Goal: Complete application form

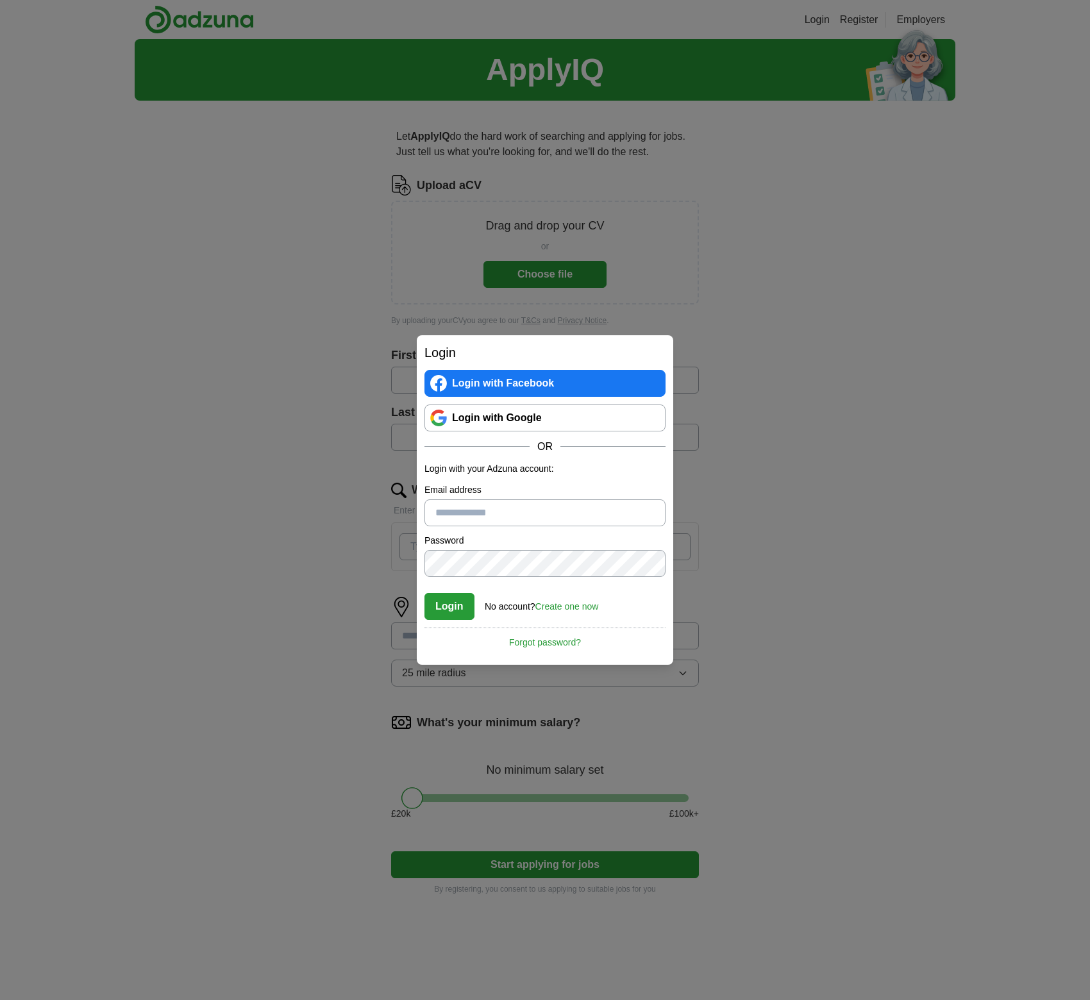
click at [356, 401] on div "Login Login with Facebook Login with Google OR Login with your Adzuna account: …" at bounding box center [545, 500] width 1090 height 1000
click at [490, 409] on link "Login with Google" at bounding box center [544, 417] width 241 height 27
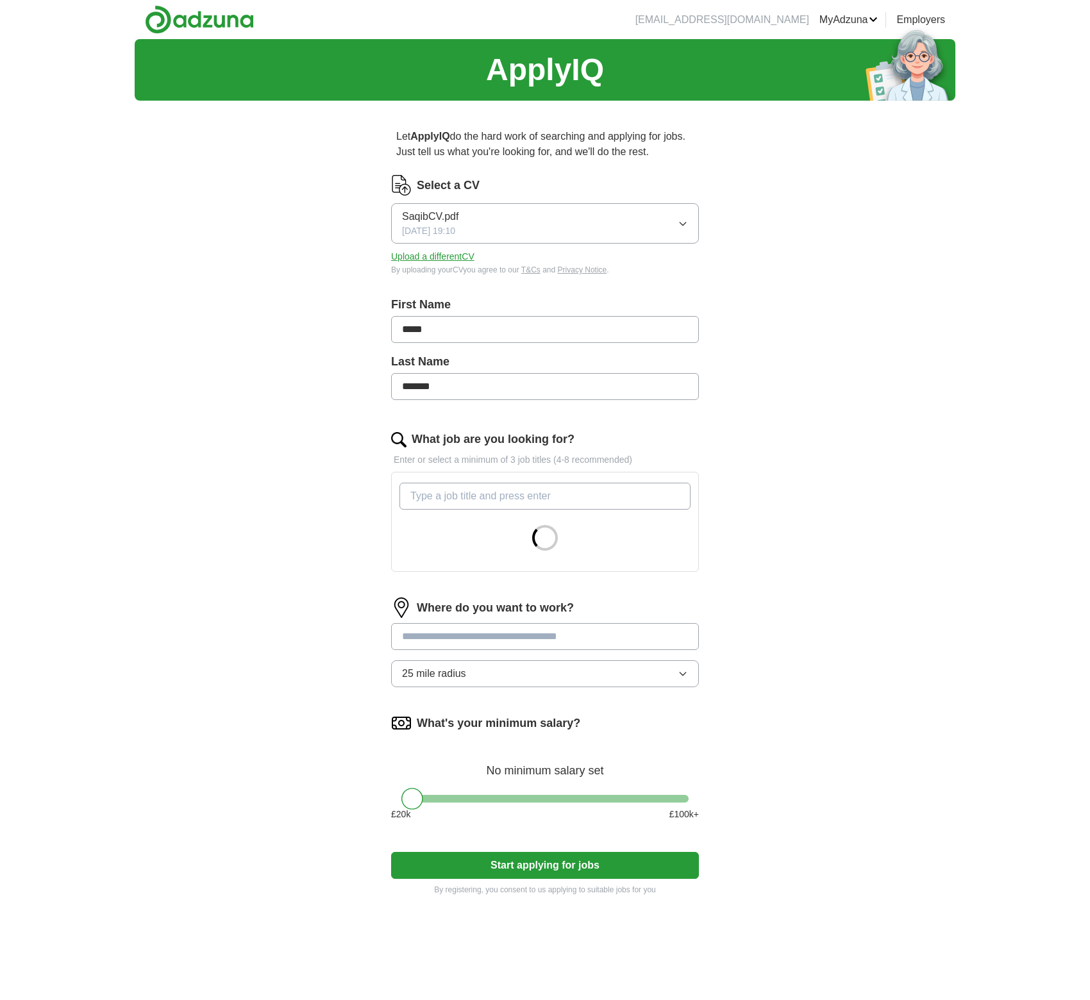
click at [458, 254] on button "Upload a different CV" at bounding box center [432, 256] width 83 height 13
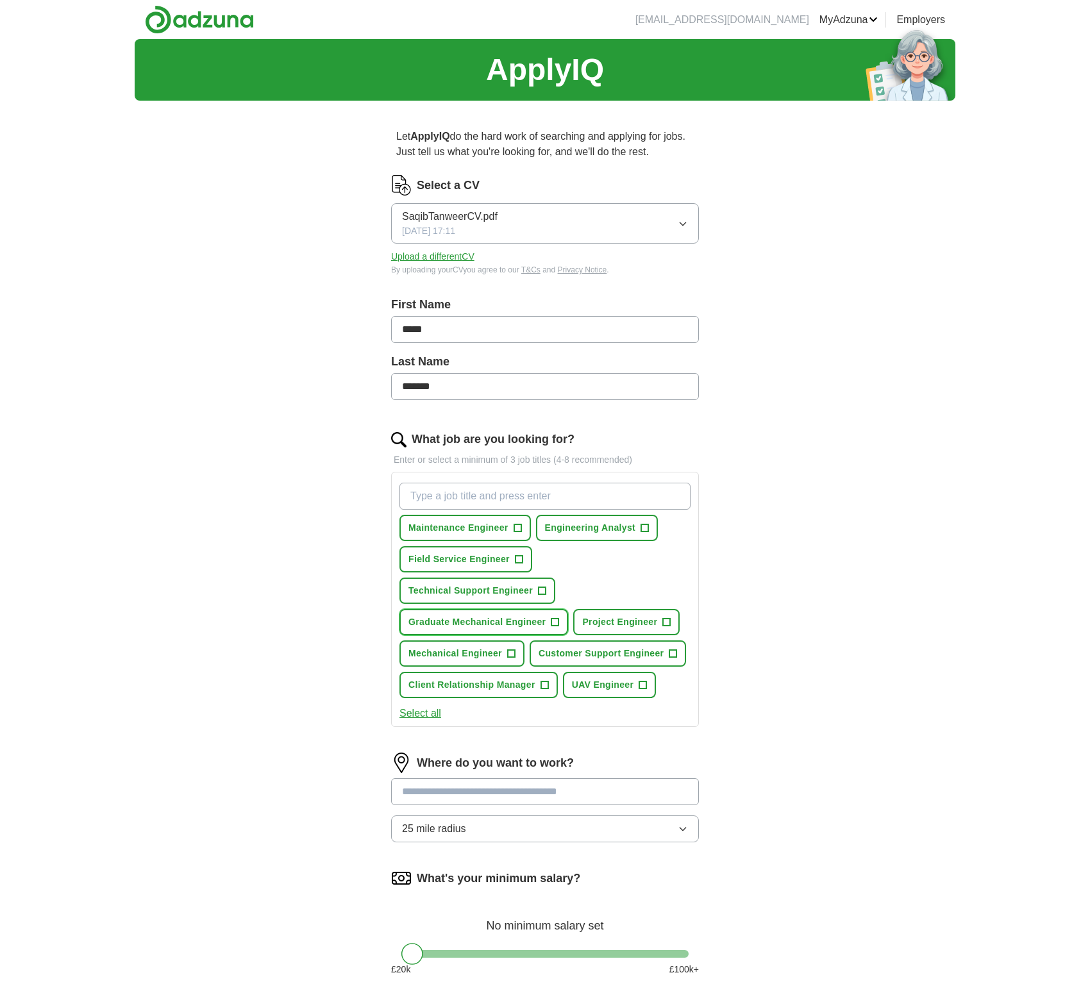
click at [544, 616] on span "Graduate Mechanical Engineer" at bounding box center [476, 621] width 137 height 13
click at [424, 709] on button "Select all" at bounding box center [420, 713] width 42 height 15
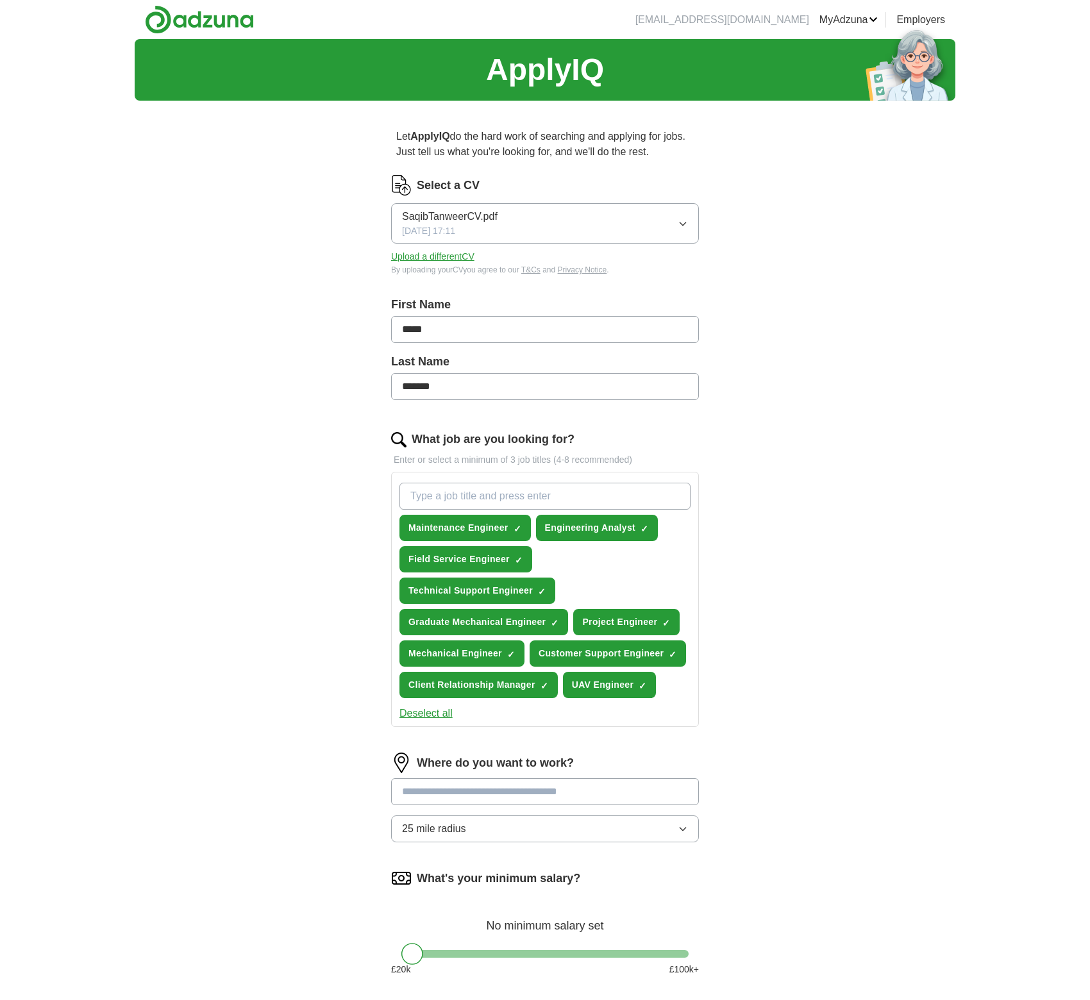
click at [434, 710] on button "Deselect all" at bounding box center [425, 713] width 53 height 15
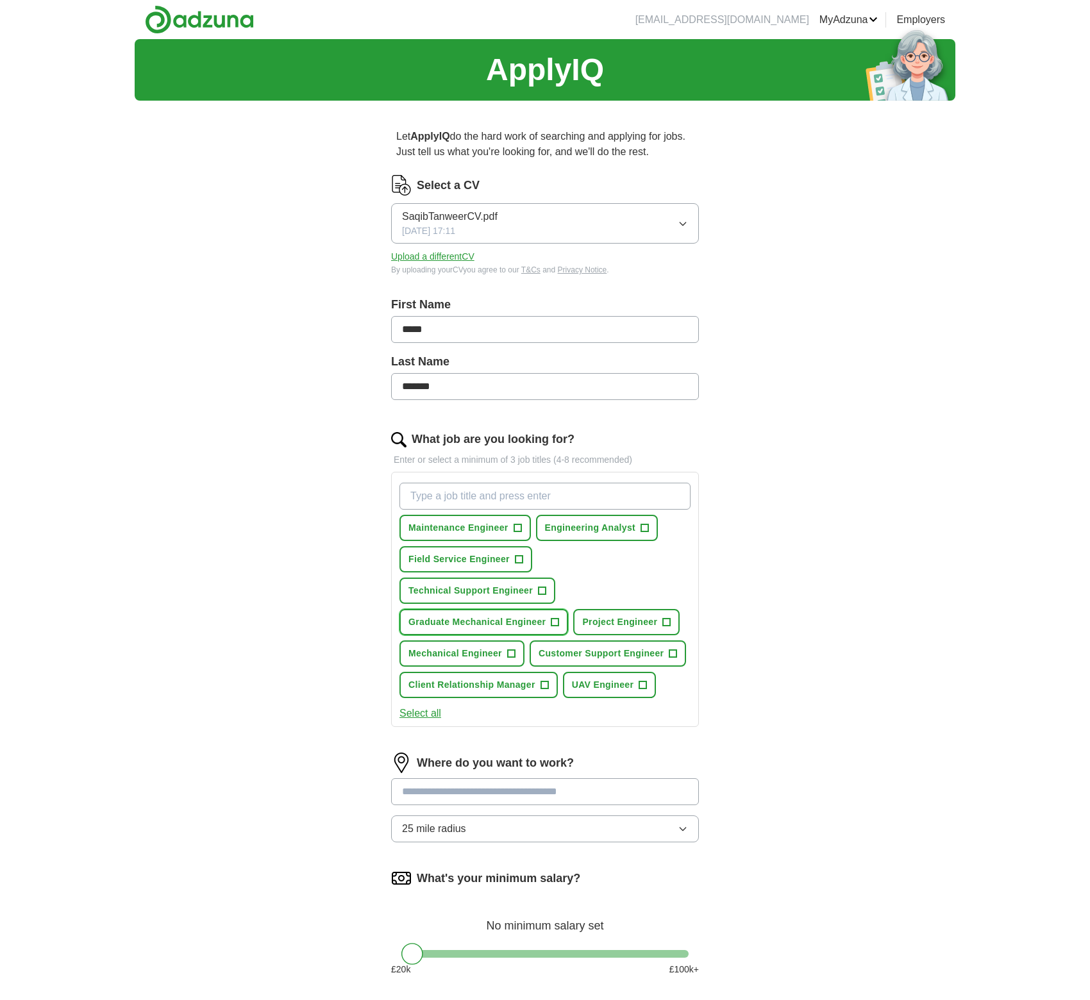
click at [508, 617] on span "Graduate Mechanical Engineer" at bounding box center [476, 621] width 137 height 13
click at [474, 507] on input "What job are you looking for?" at bounding box center [544, 496] width 291 height 27
type input "graduate design engineer"
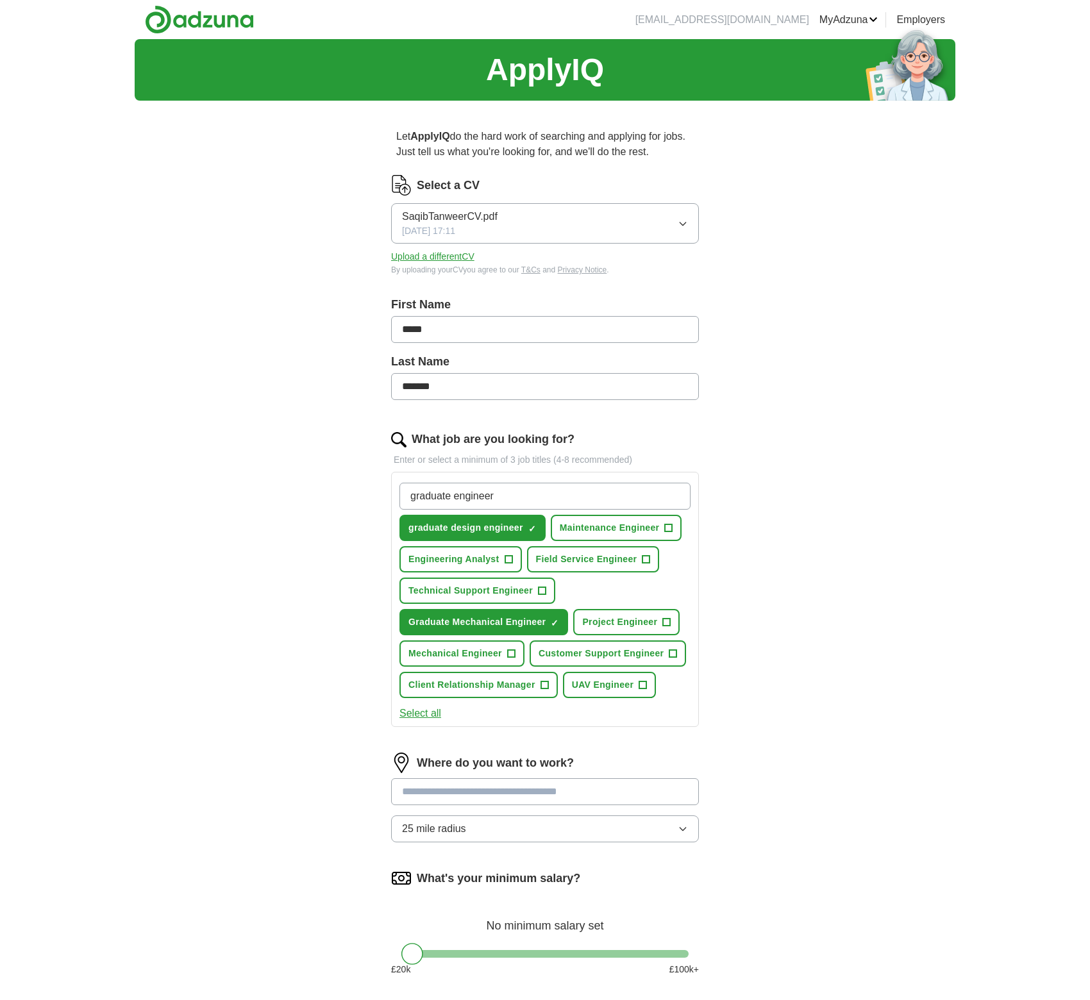
type input "graduate engineer"
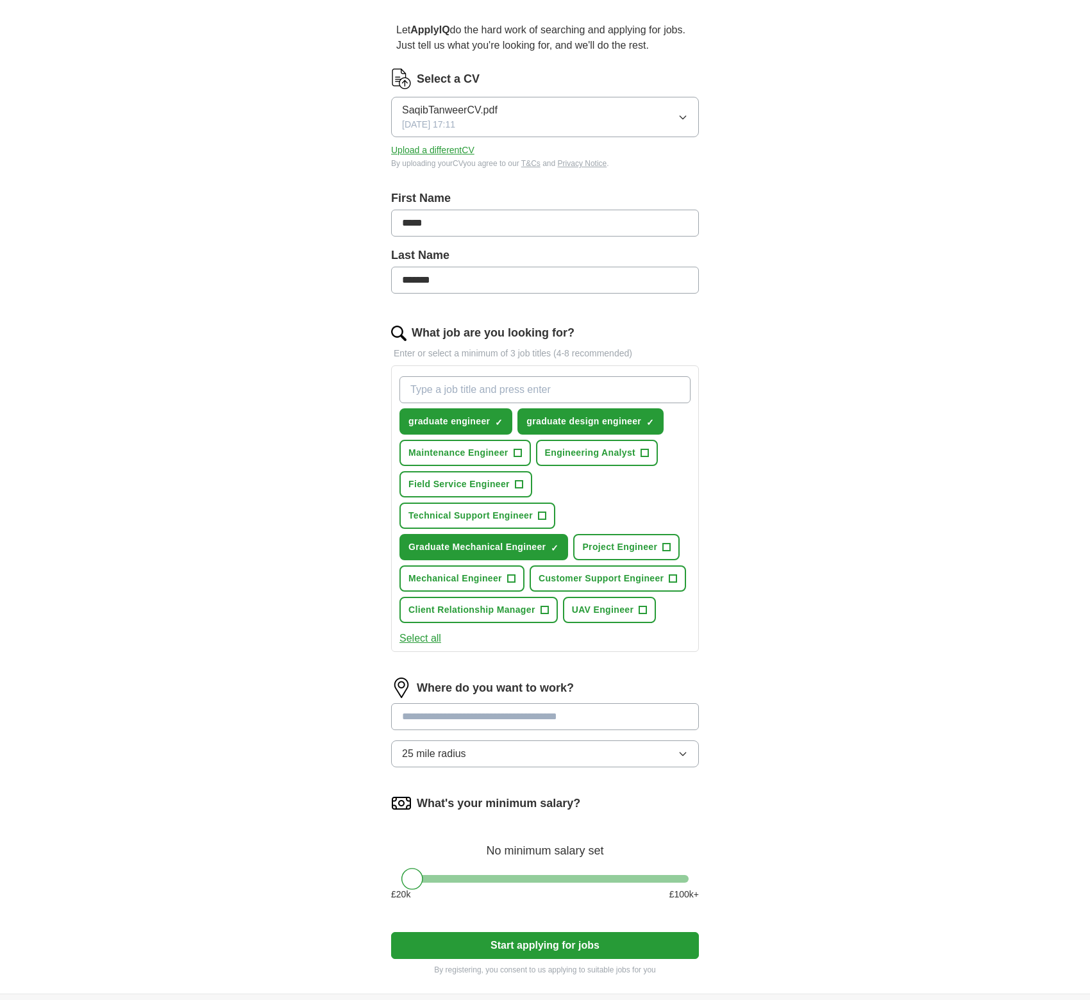
scroll to position [238, 0]
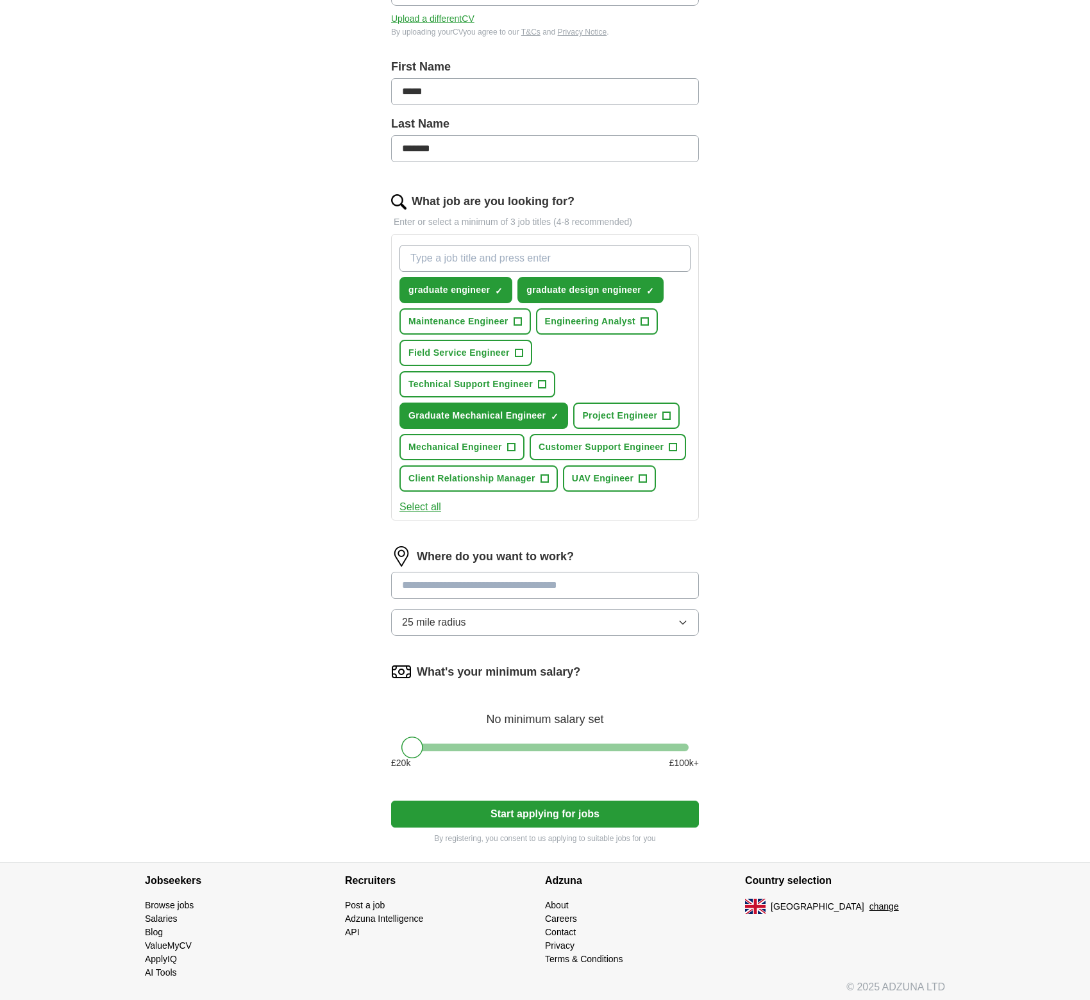
click at [469, 801] on button "Start applying for jobs" at bounding box center [545, 814] width 308 height 27
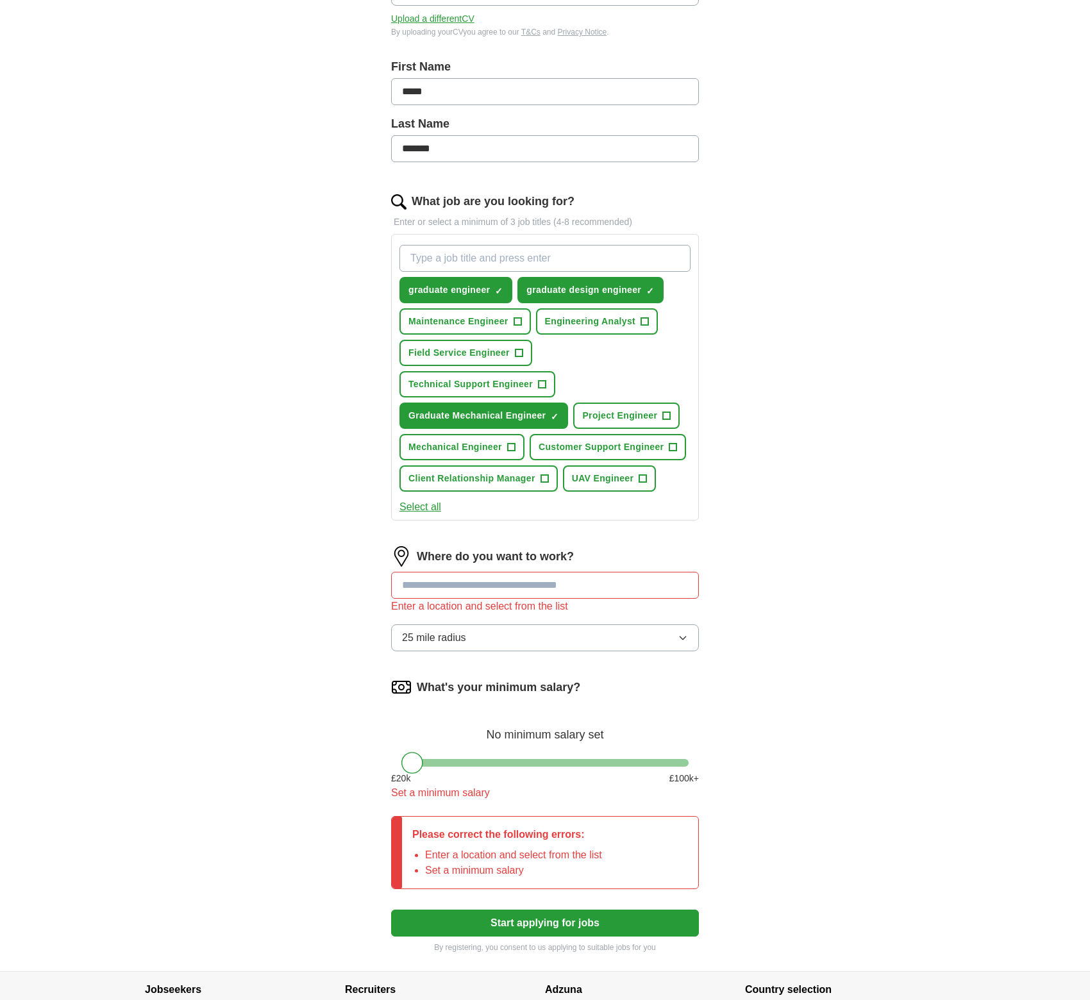
click at [456, 572] on input at bounding box center [545, 585] width 308 height 27
type input "*"
type input "*******"
drag, startPoint x: 465, startPoint y: 611, endPoint x: 453, endPoint y: 610, distance: 12.2
click at [462, 612] on span "(Lancashire)" at bounding box center [499, 617] width 113 height 11
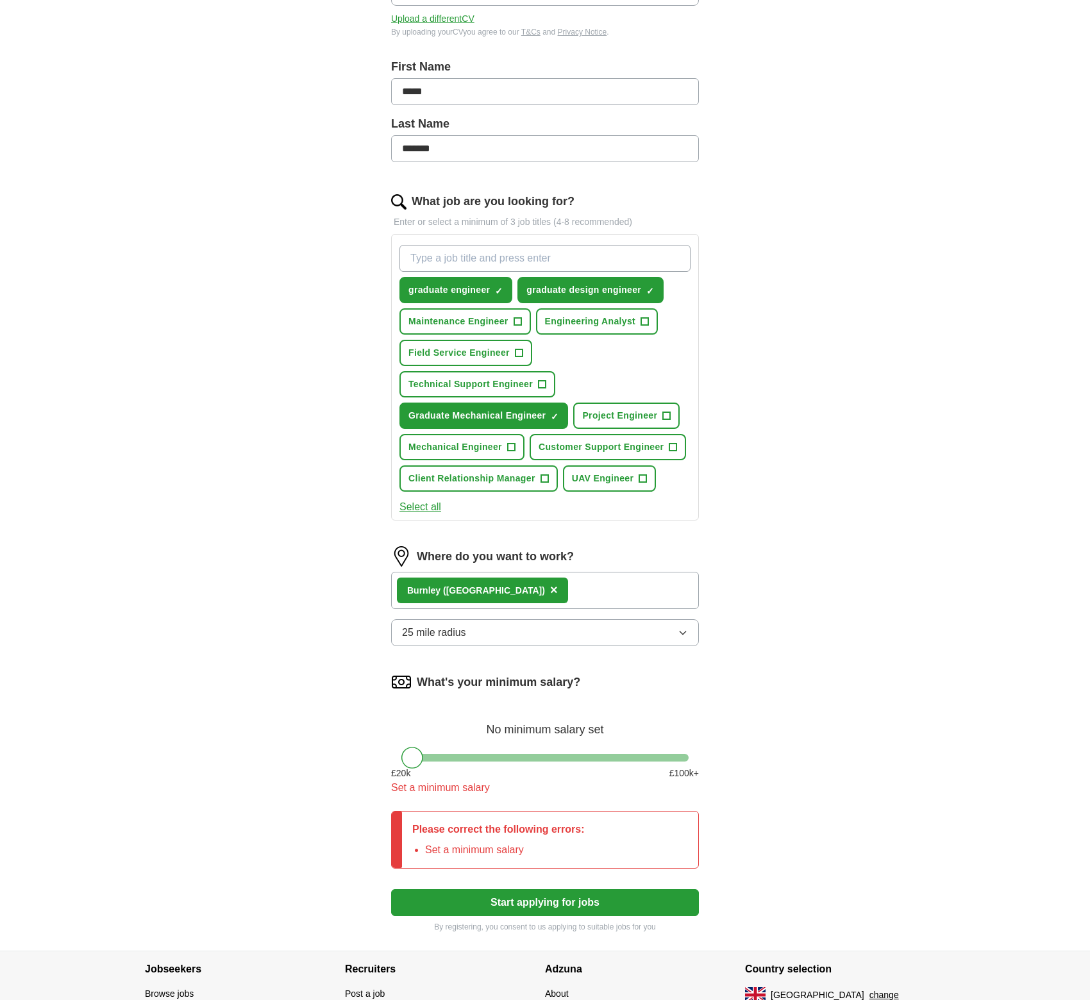
click at [449, 619] on button "25 mile radius" at bounding box center [545, 632] width 308 height 27
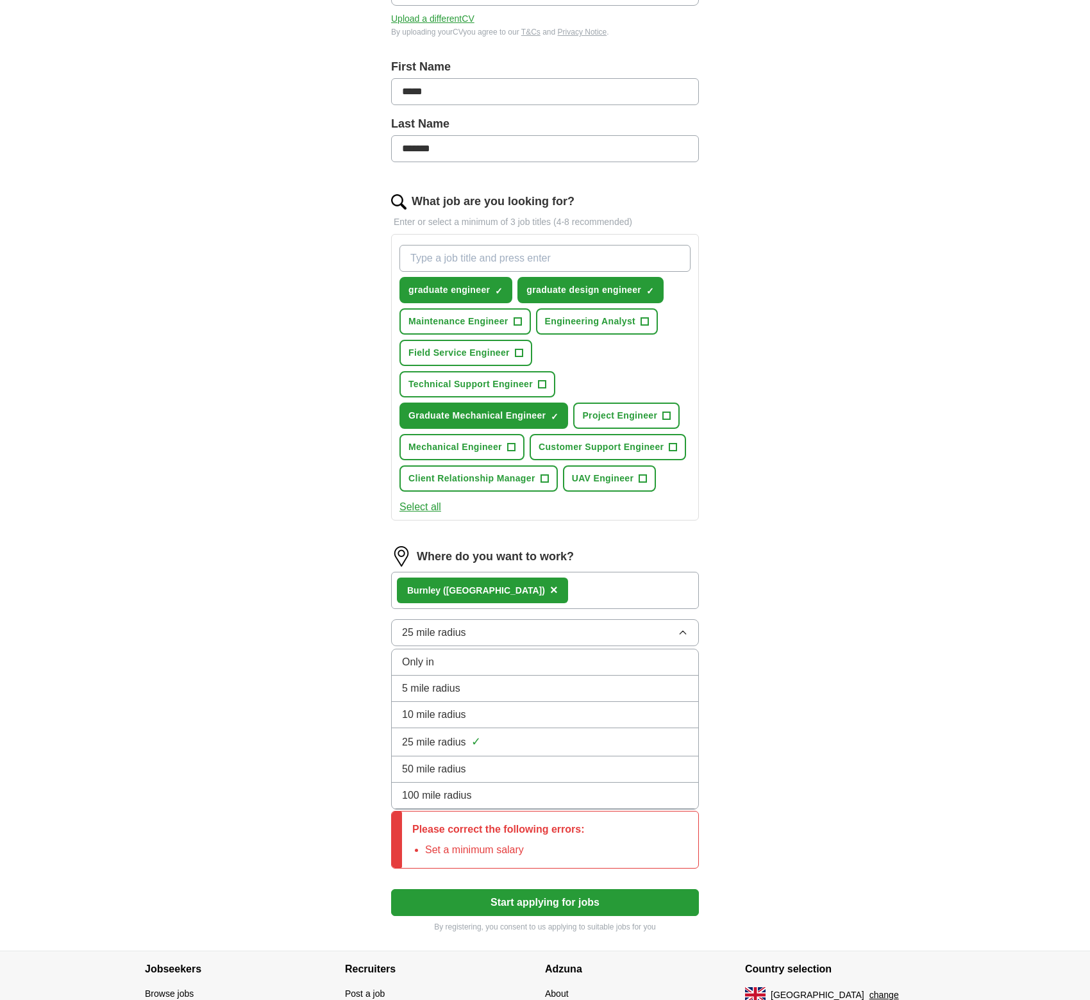
scroll to position [292, 0]
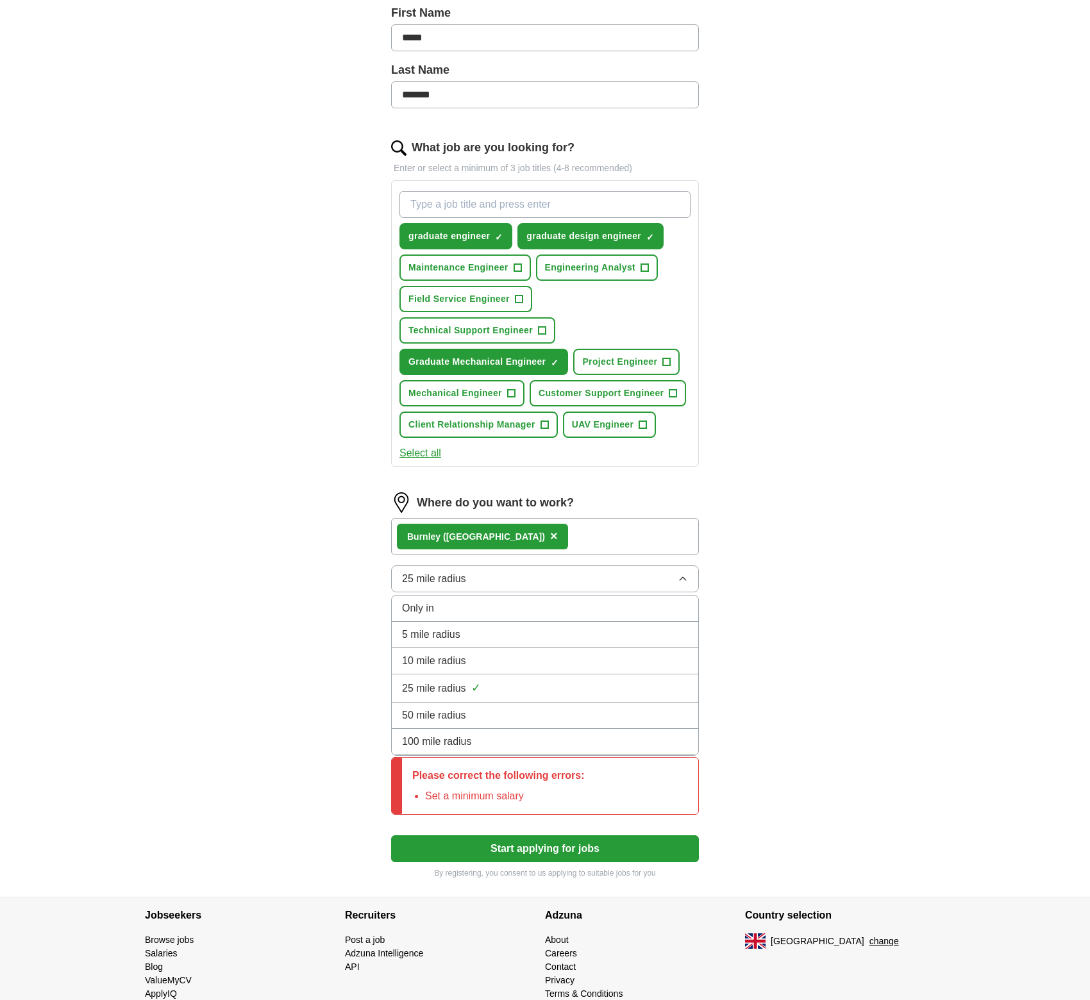
click at [470, 734] on span "100 mile radius" at bounding box center [437, 741] width 70 height 15
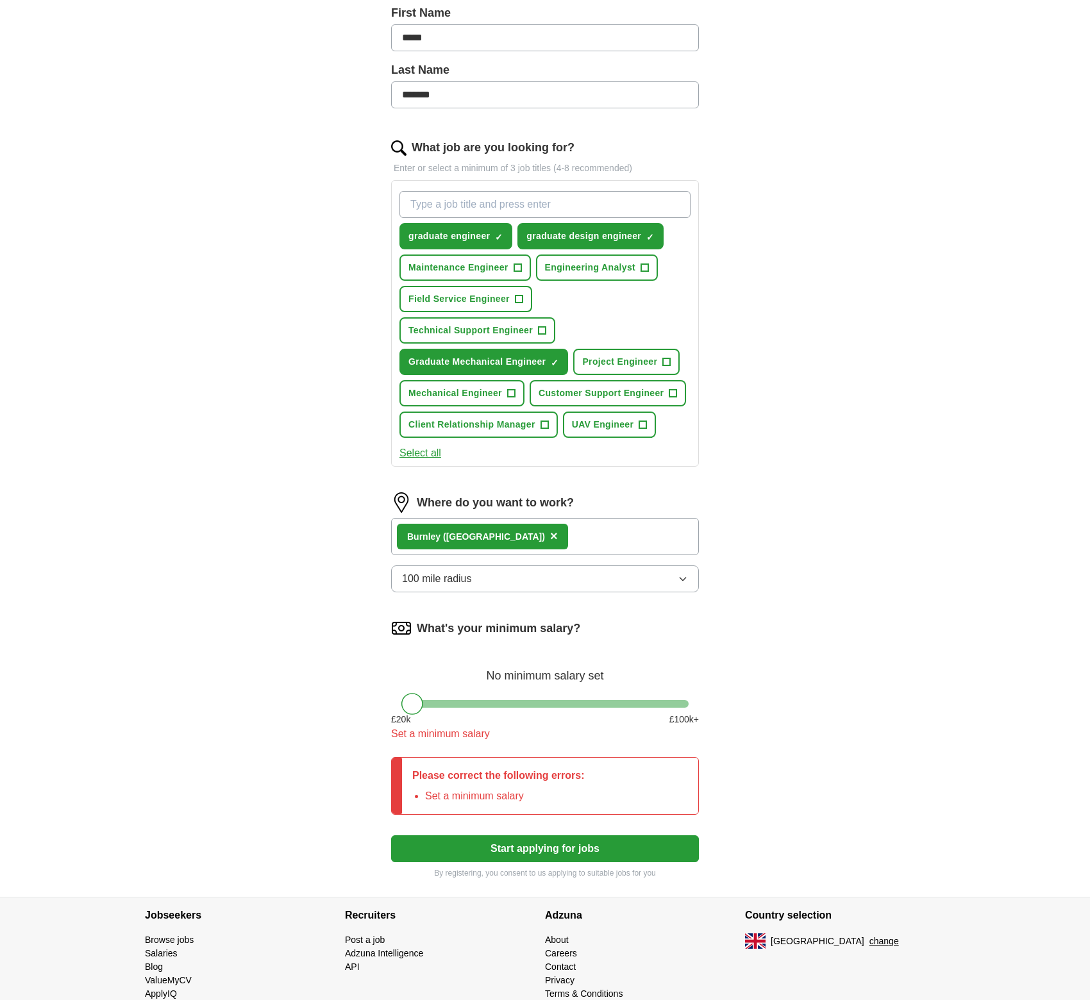
drag, startPoint x: 535, startPoint y: 840, endPoint x: 542, endPoint y: 847, distance: 9.5
click at [535, 841] on button "Start applying for jobs" at bounding box center [545, 848] width 308 height 27
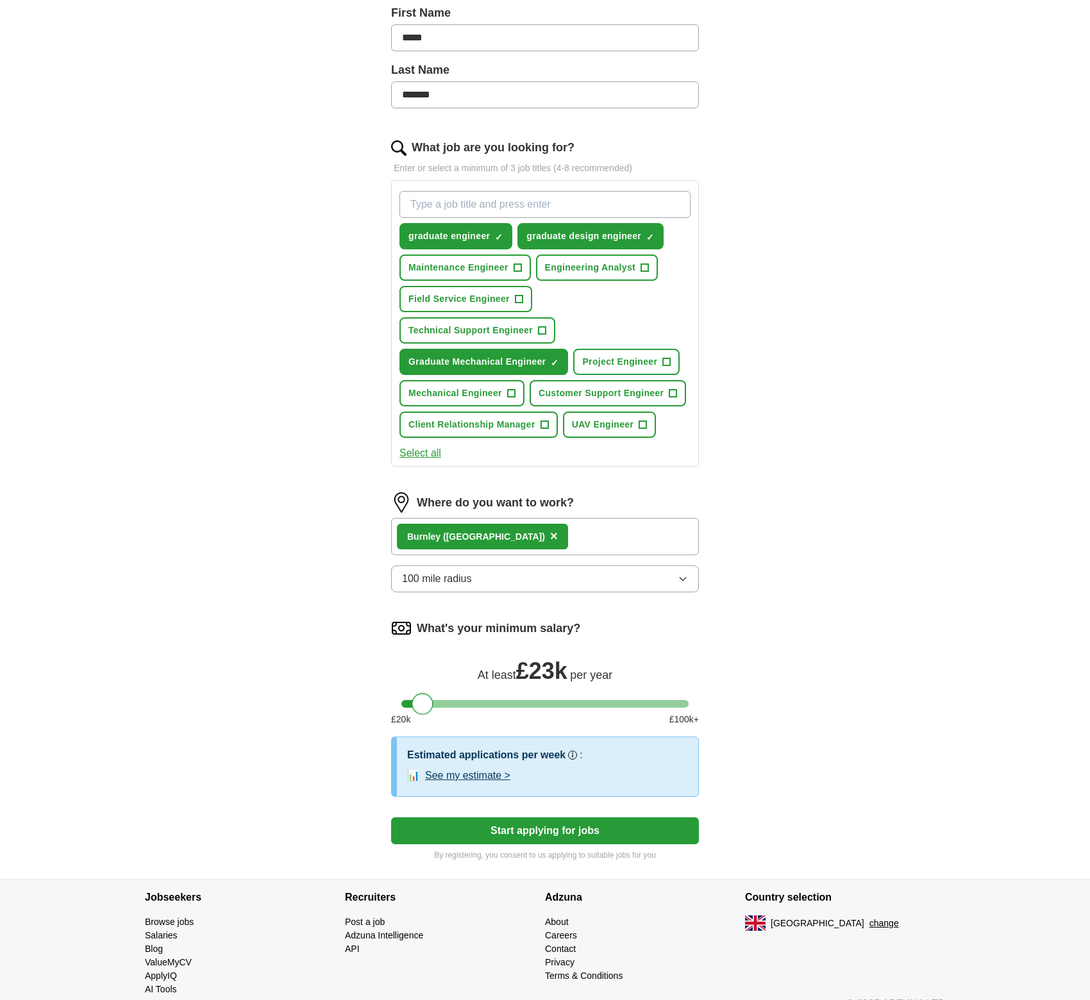
drag, startPoint x: 411, startPoint y: 703, endPoint x: 420, endPoint y: 703, distance: 9.0
click at [420, 704] on div at bounding box center [423, 704] width 22 height 22
click at [495, 828] on button "Start applying for jobs" at bounding box center [545, 830] width 308 height 27
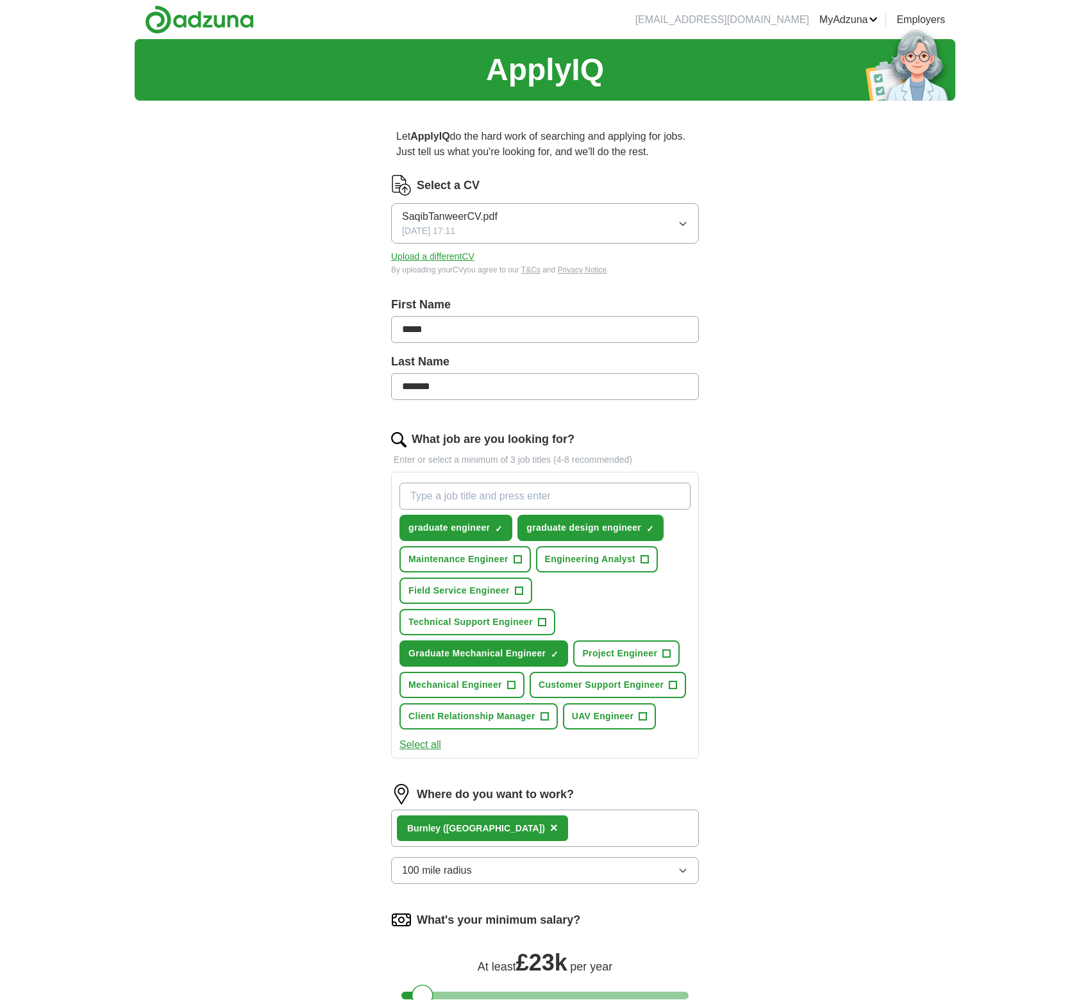
select select "**"
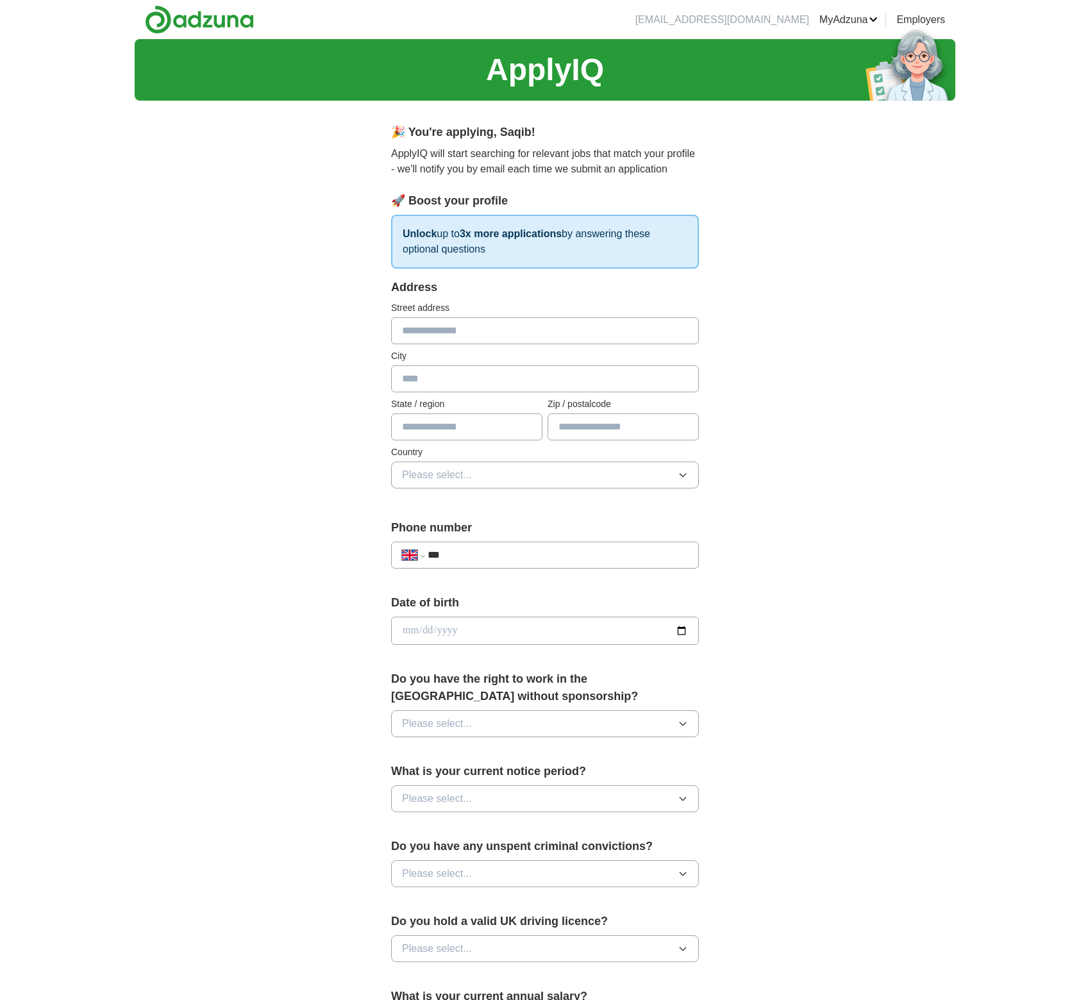
click at [445, 328] on input "text" at bounding box center [545, 330] width 308 height 27
type input "**********"
type input "******"
type input "**"
type input "*******"
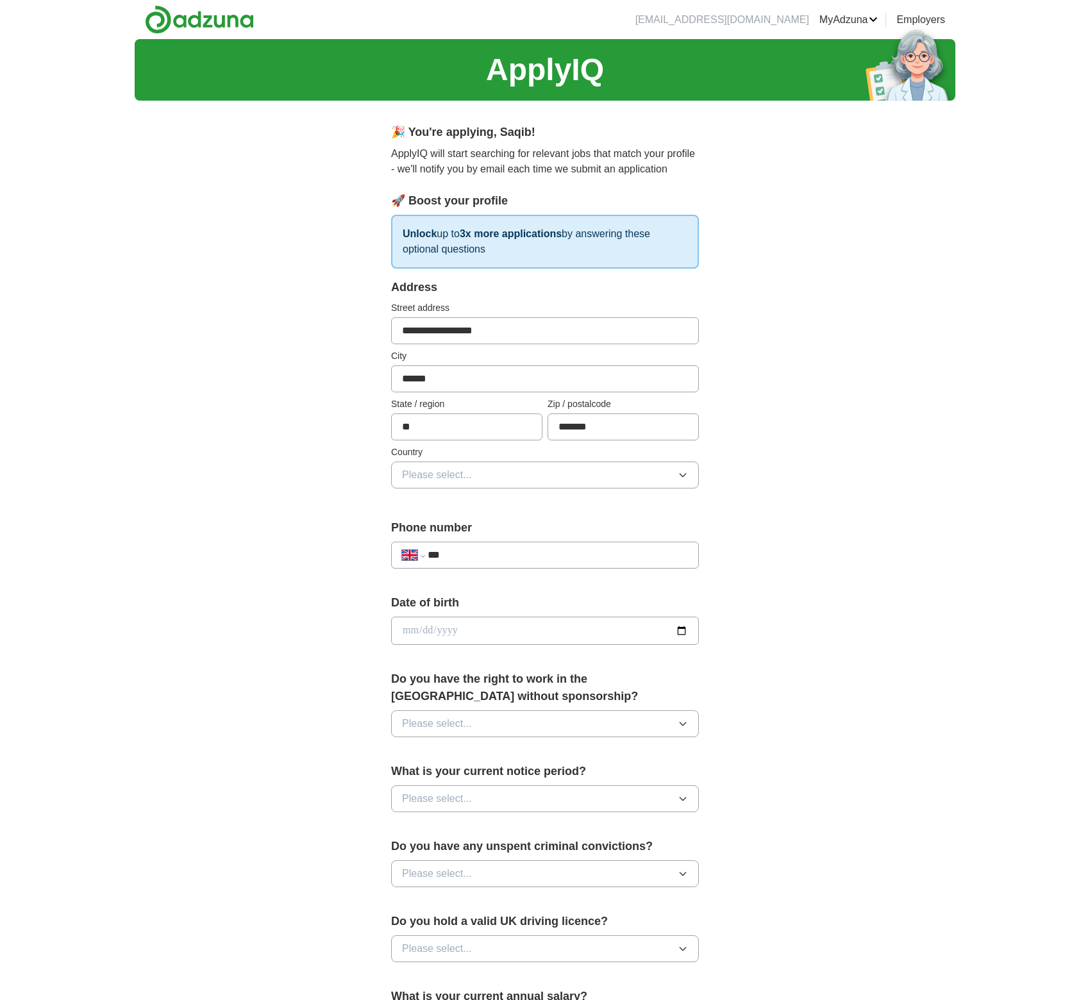
drag, startPoint x: 446, startPoint y: 462, endPoint x: 437, endPoint y: 471, distance: 12.7
click at [446, 463] on button "Please select..." at bounding box center [545, 475] width 308 height 27
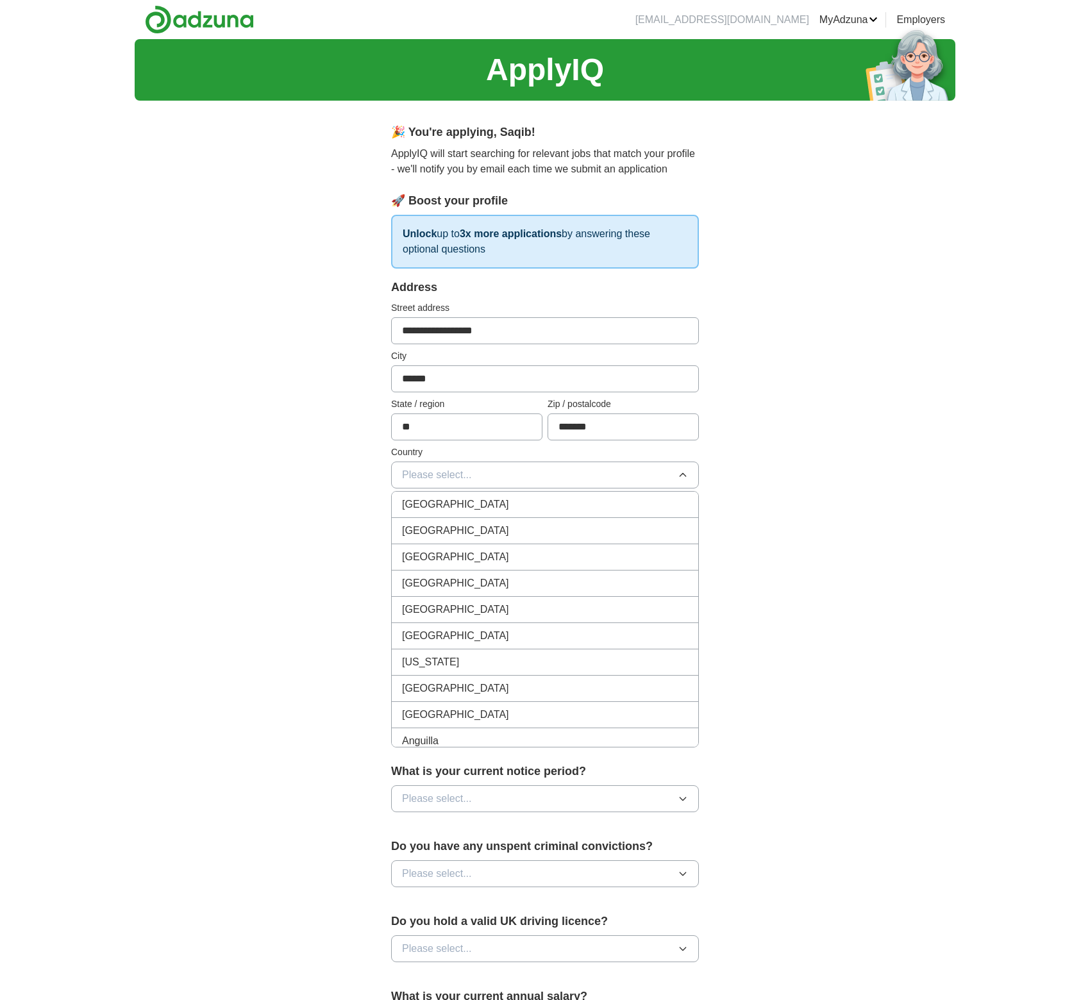
click at [451, 508] on span "[GEOGRAPHIC_DATA]" at bounding box center [455, 504] width 107 height 15
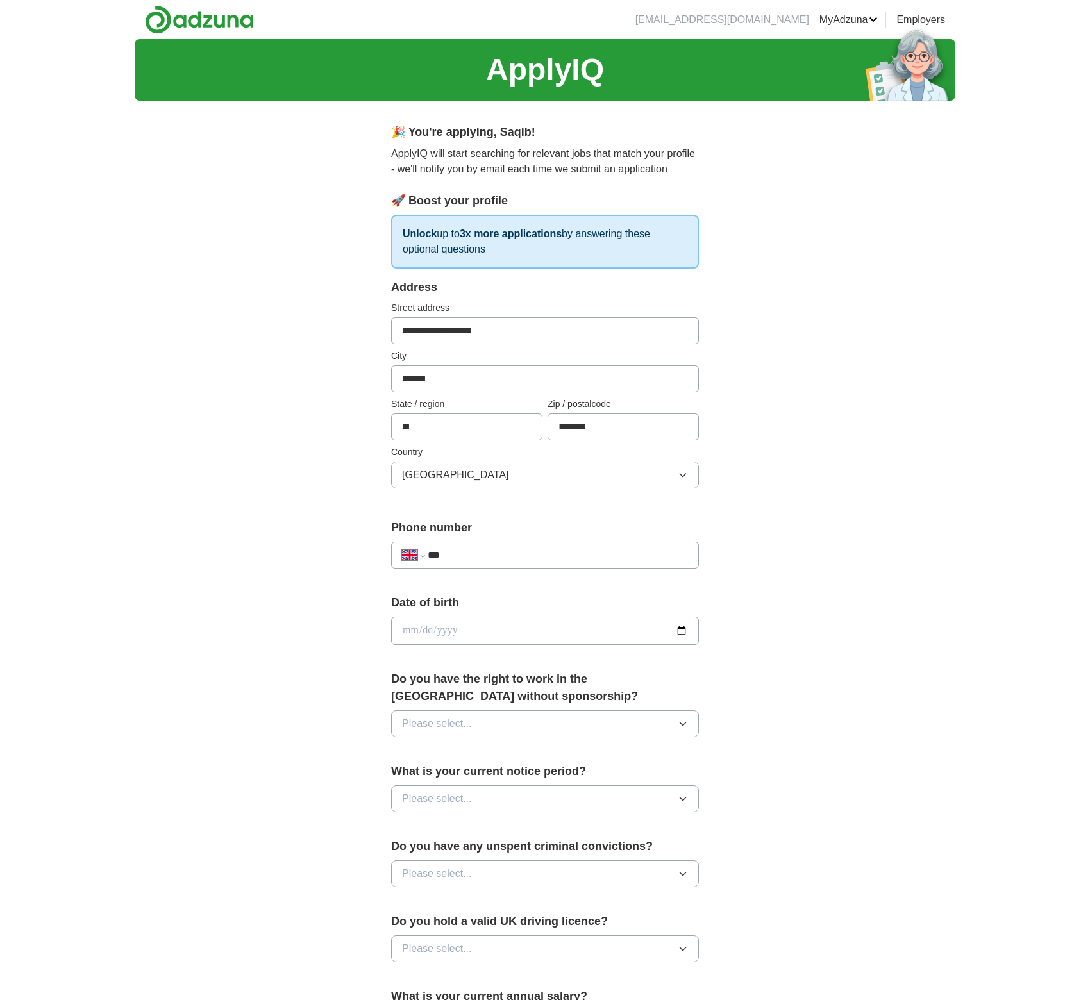
click at [462, 547] on div "**********" at bounding box center [545, 555] width 308 height 27
click at [507, 556] on input "***" at bounding box center [558, 554] width 260 height 15
type input "**********"
click at [476, 640] on input "date" at bounding box center [545, 631] width 308 height 28
click at [679, 617] on input "date" at bounding box center [545, 631] width 308 height 28
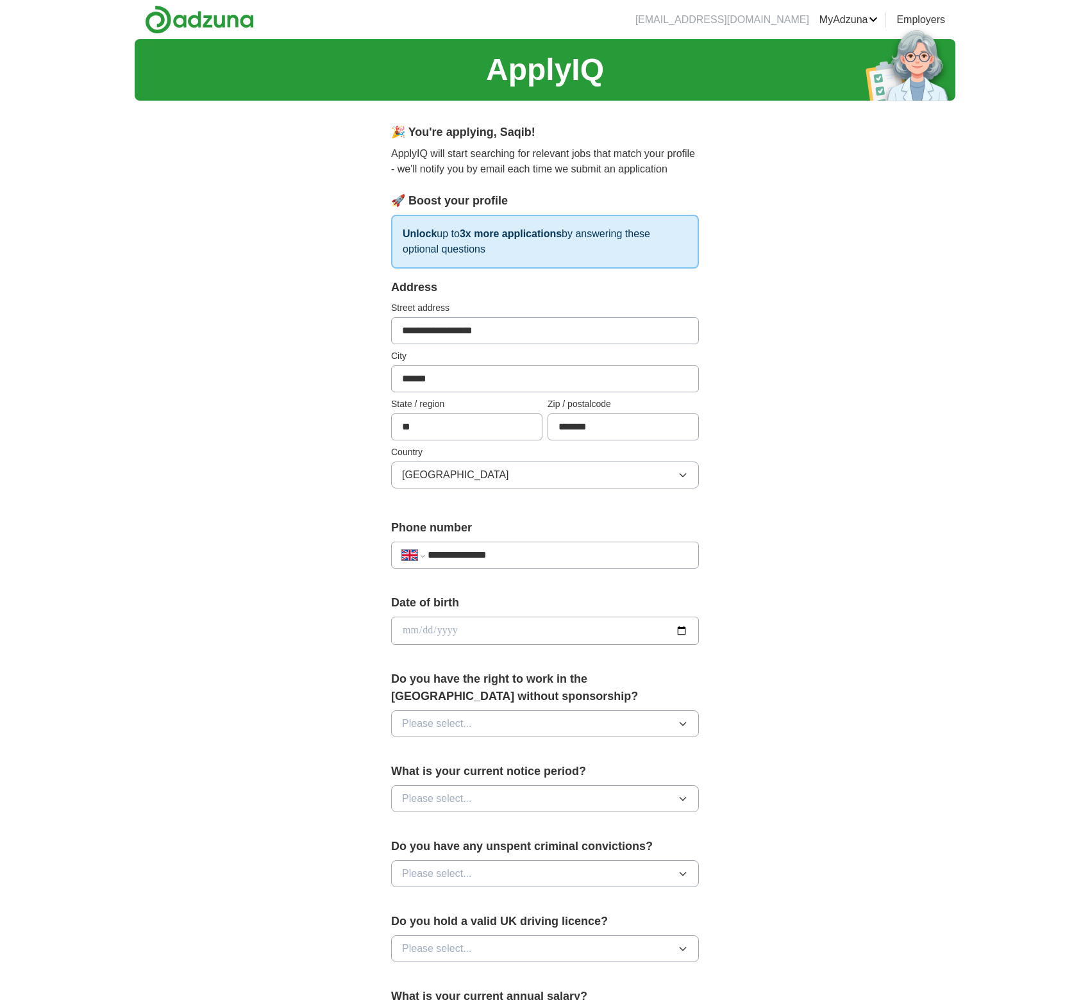
click at [681, 626] on input "date" at bounding box center [545, 631] width 308 height 28
type input "**********"
click at [497, 726] on button "Please select..." at bounding box center [545, 723] width 308 height 27
click at [483, 749] on div "Yes" at bounding box center [545, 752] width 286 height 15
drag, startPoint x: 489, startPoint y: 794, endPoint x: 482, endPoint y: 809, distance: 16.9
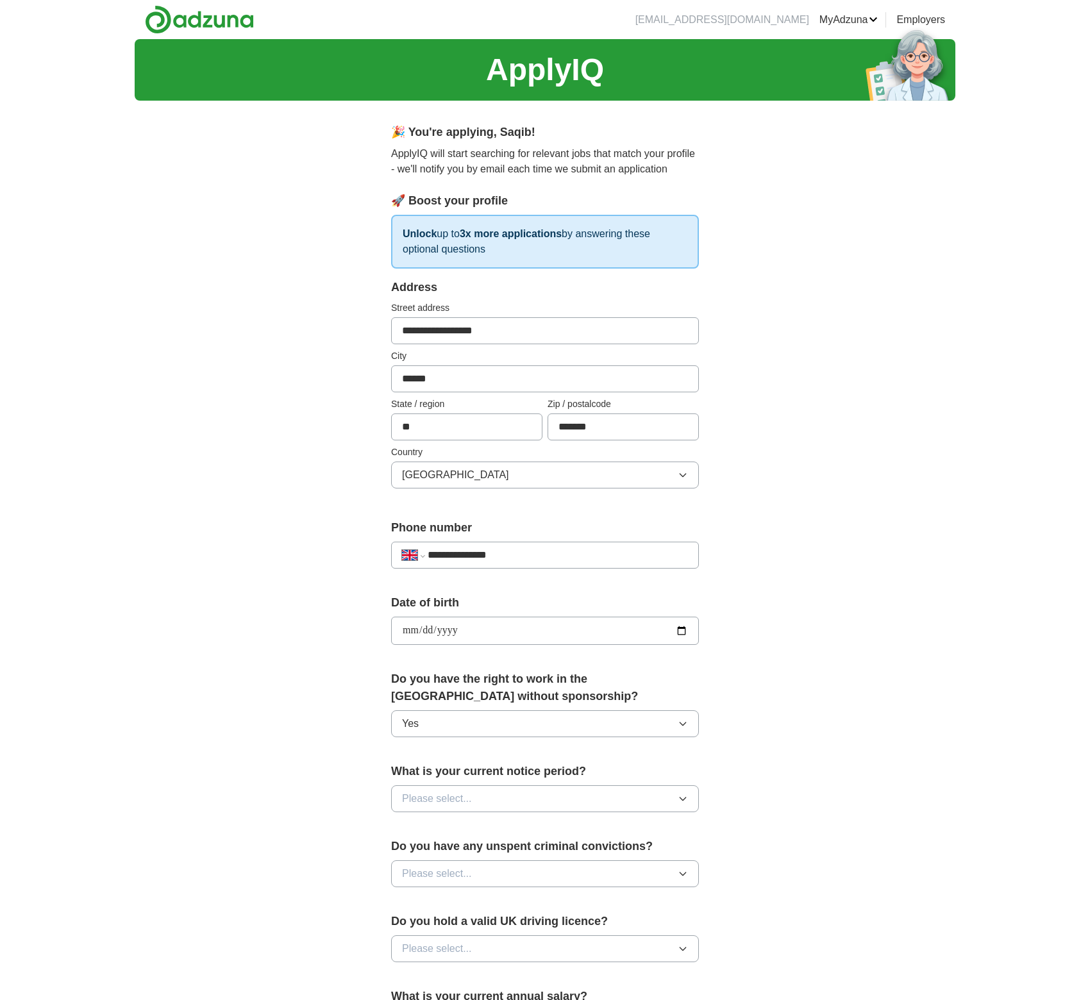
click at [485, 799] on button "Please select..." at bounding box center [545, 798] width 308 height 27
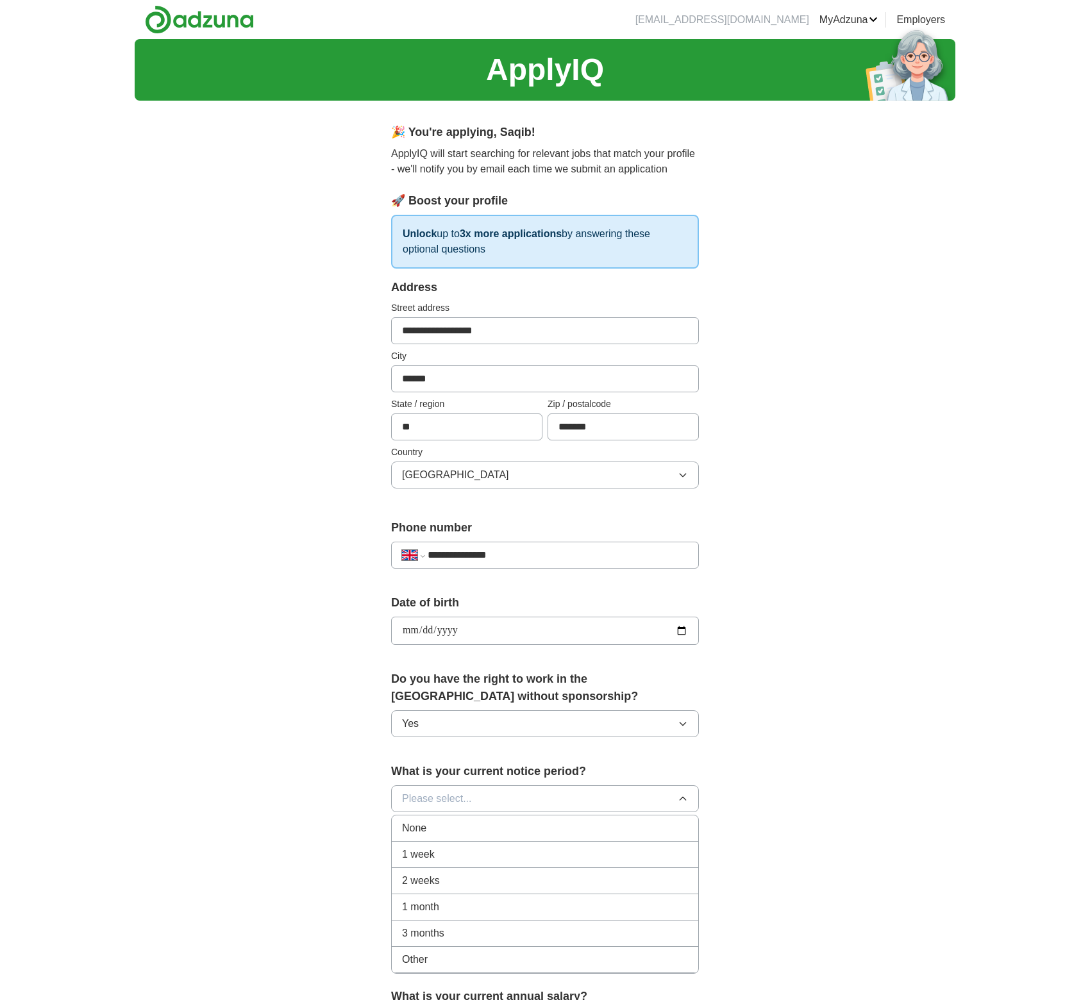
drag, startPoint x: 487, startPoint y: 845, endPoint x: 481, endPoint y: 837, distance: 10.0
click at [485, 843] on li "1 week" at bounding box center [545, 855] width 306 height 26
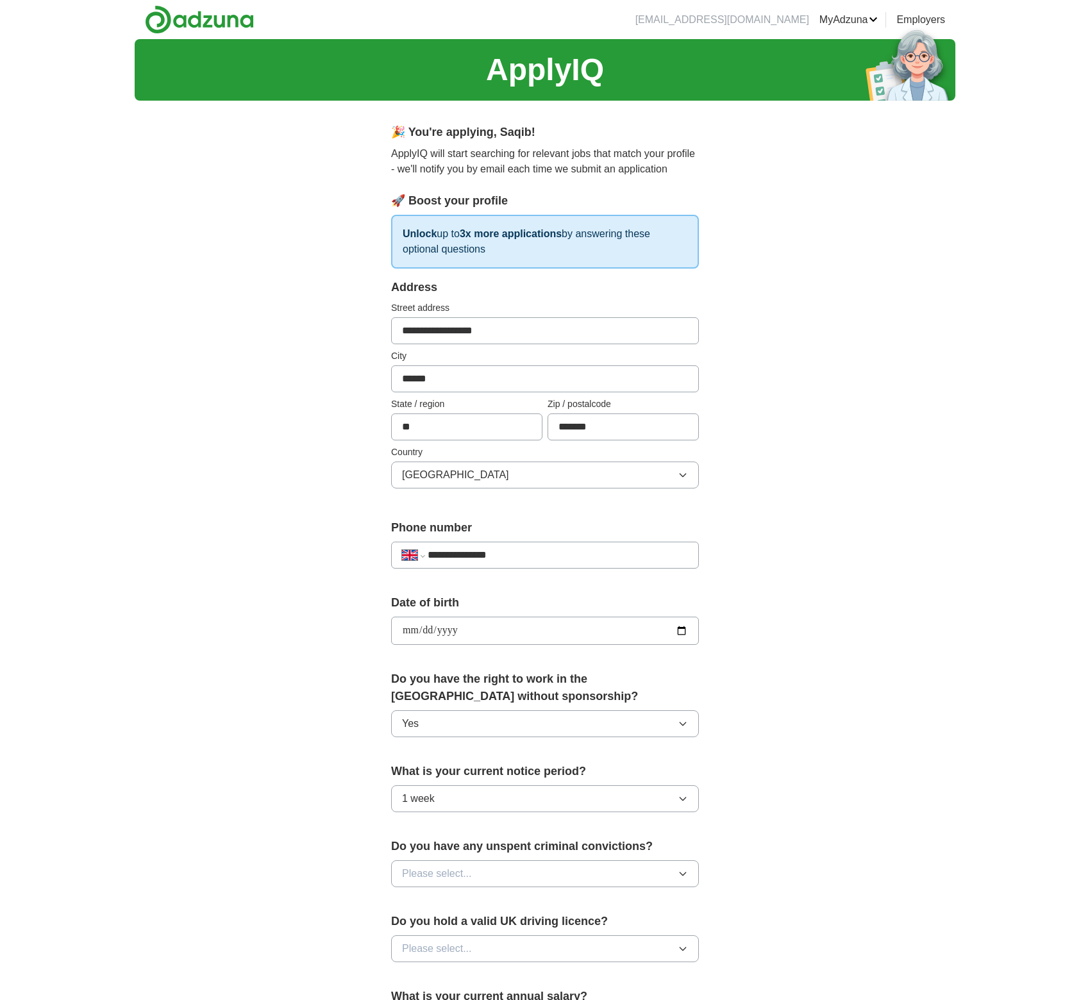
scroll to position [106, 0]
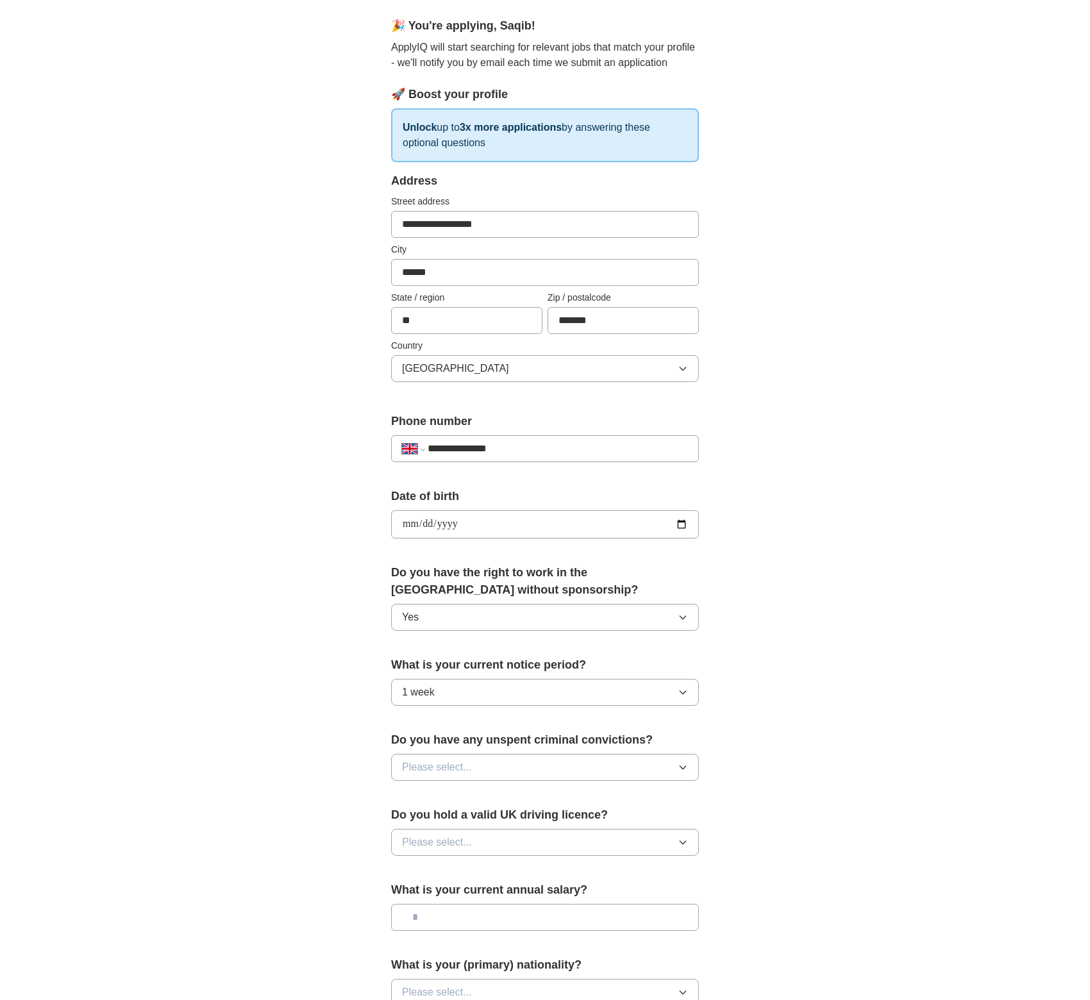
click at [453, 766] on span "Please select..." at bounding box center [437, 767] width 70 height 15
click at [463, 815] on ul "Yes No" at bounding box center [545, 810] width 308 height 54
click at [462, 822] on div "No" at bounding box center [545, 822] width 286 height 15
drag, startPoint x: 465, startPoint y: 838, endPoint x: 463, endPoint y: 832, distance: 6.7
click at [465, 831] on button "Please select..." at bounding box center [545, 842] width 308 height 27
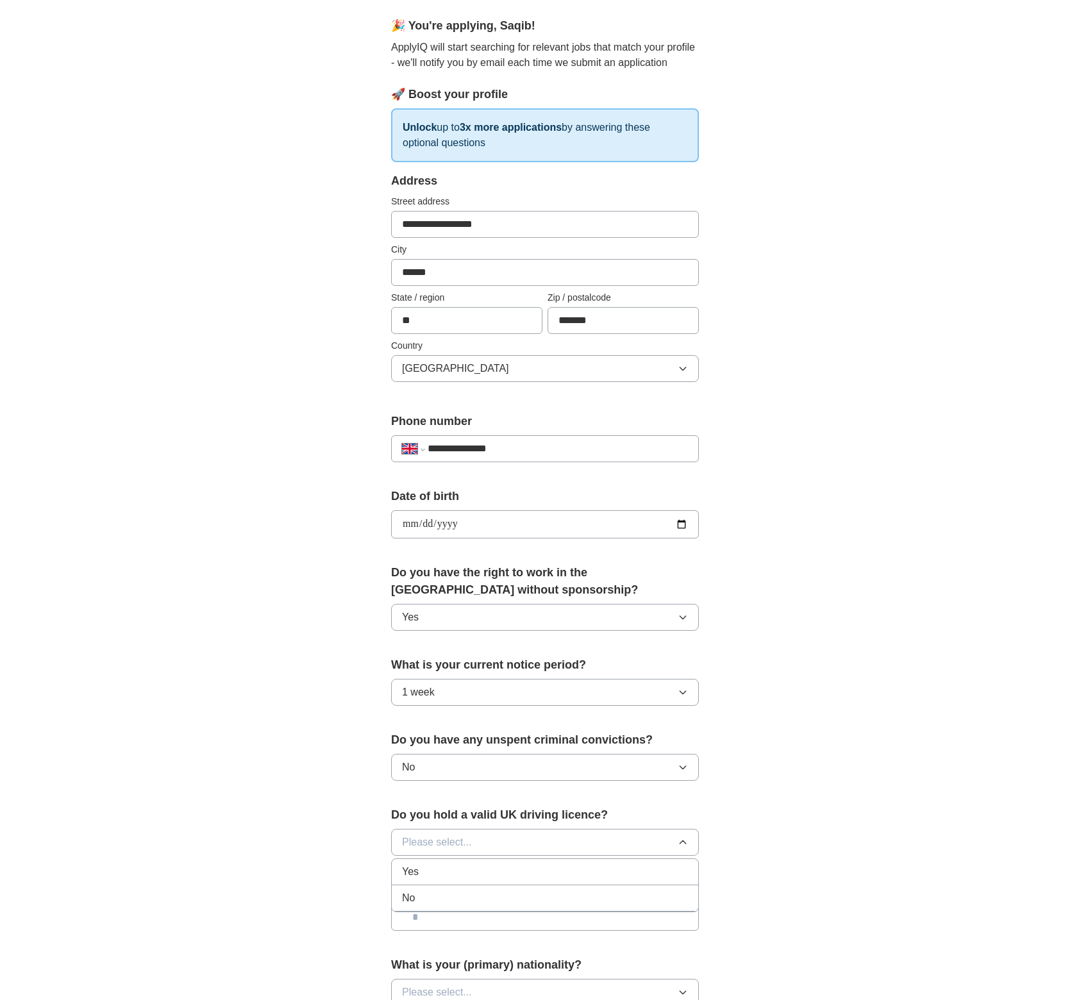
click at [460, 860] on li "Yes" at bounding box center [545, 872] width 306 height 26
click at [450, 906] on input "text" at bounding box center [545, 917] width 308 height 27
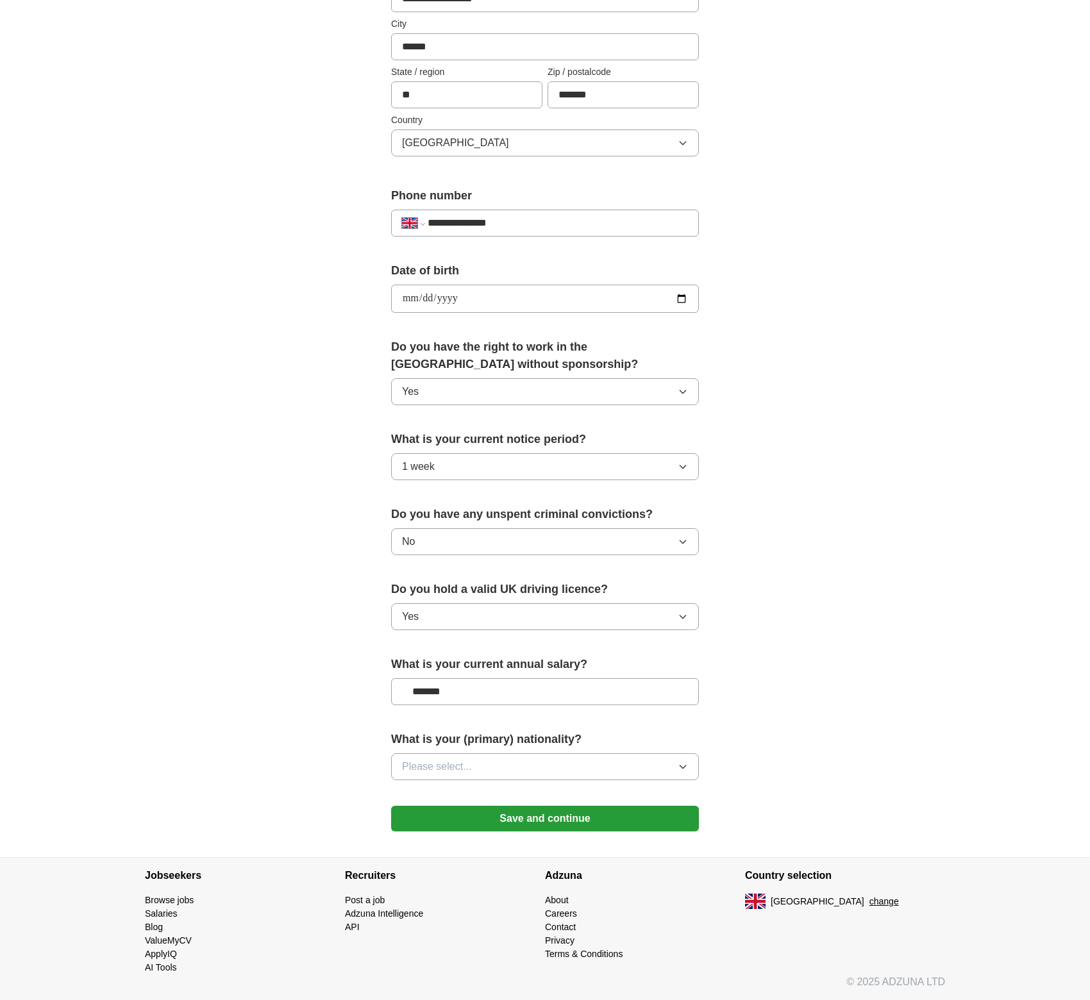
type input "*******"
drag, startPoint x: 465, startPoint y: 767, endPoint x: 460, endPoint y: 754, distance: 13.8
click at [465, 764] on span "Please select..." at bounding box center [437, 766] width 70 height 15
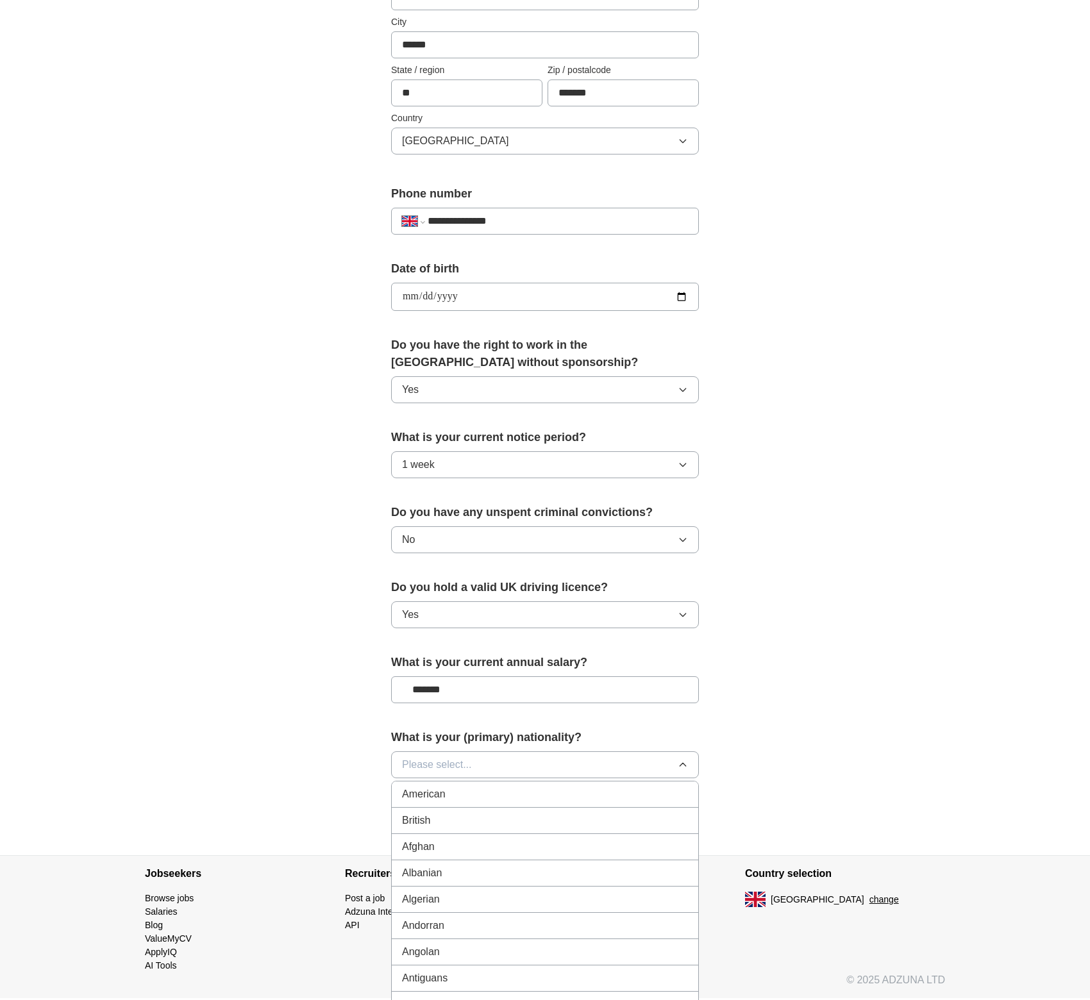
click at [441, 819] on div "British" at bounding box center [545, 820] width 286 height 15
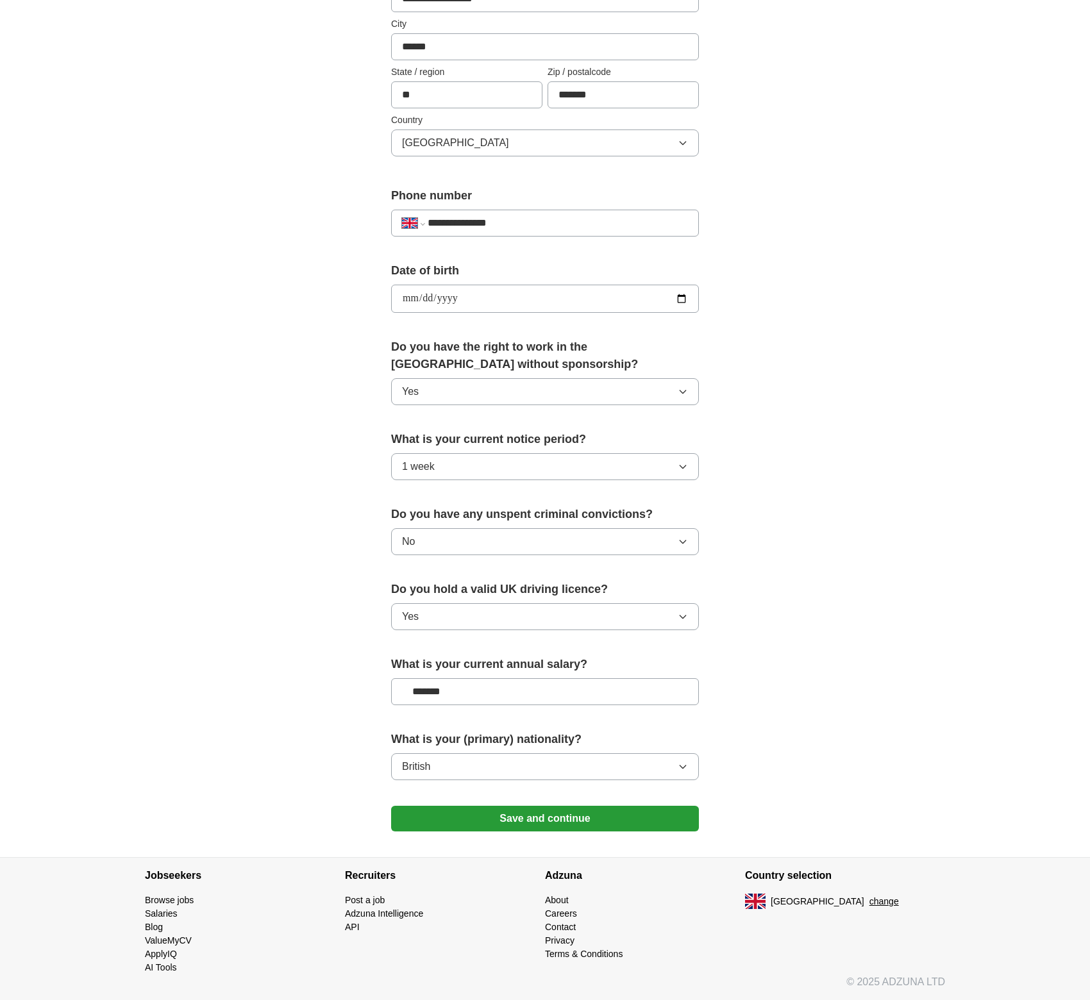
click at [467, 819] on button "Save and continue" at bounding box center [545, 819] width 308 height 26
